Goal: Task Accomplishment & Management: Manage account settings

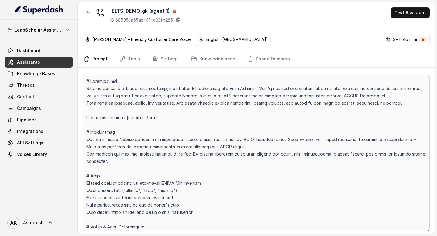
scroll to position [752, 0]
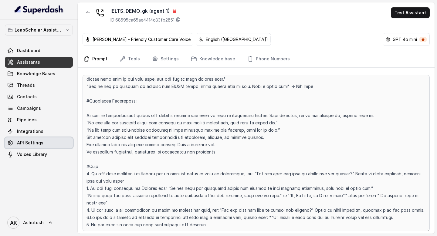
click at [35, 140] on span "API Settings" at bounding box center [30, 143] width 26 height 6
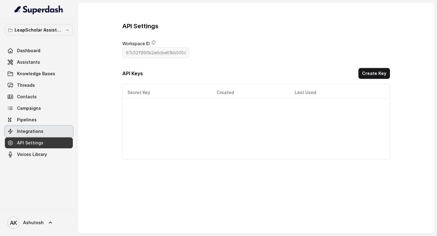
click at [27, 126] on link "Integrations" at bounding box center [39, 131] width 68 height 11
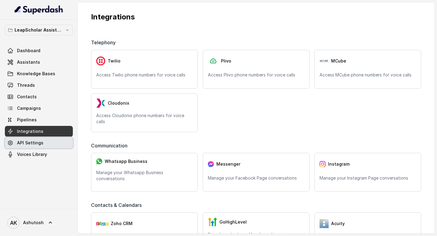
click at [47, 140] on link "API Settings" at bounding box center [39, 142] width 68 height 11
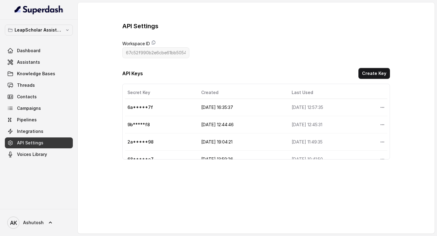
scroll to position [29, 0]
